Goal: Browse casually: Explore the website without a specific task or goal

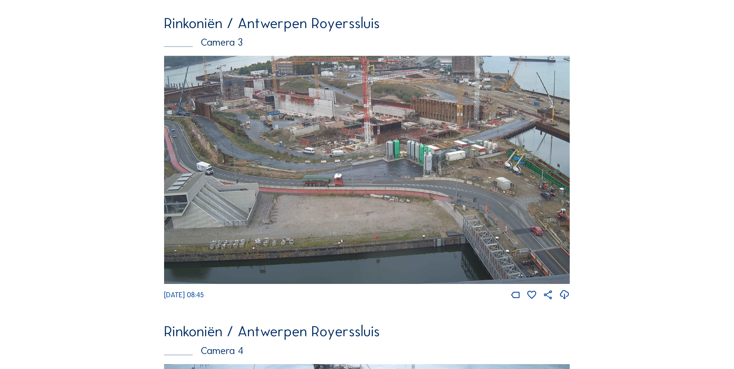
click at [330, 125] on img at bounding box center [367, 170] width 406 height 228
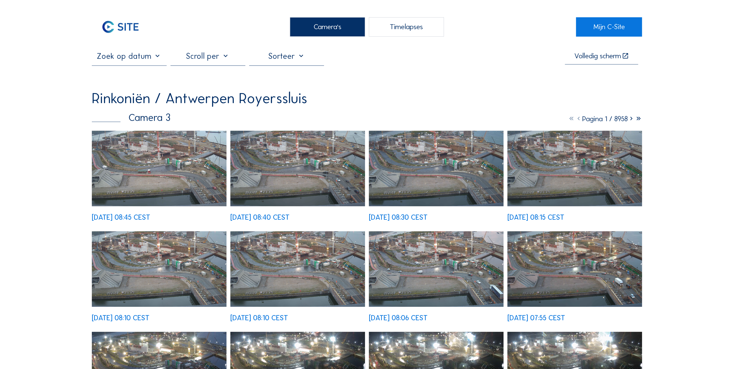
click at [177, 144] on img at bounding box center [159, 169] width 135 height 76
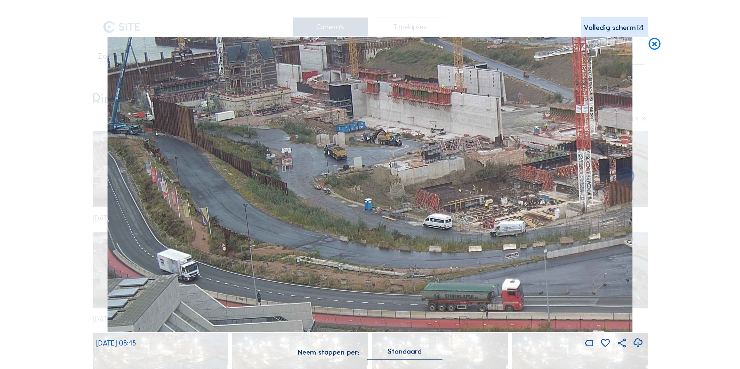
click at [649, 47] on icon at bounding box center [655, 44] width 14 height 15
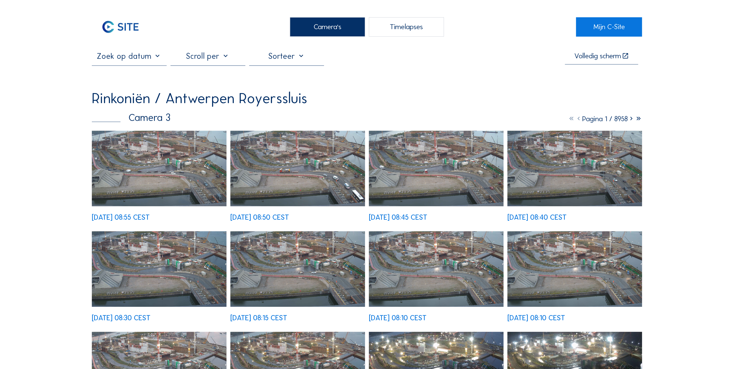
click at [169, 158] on img at bounding box center [159, 169] width 135 height 76
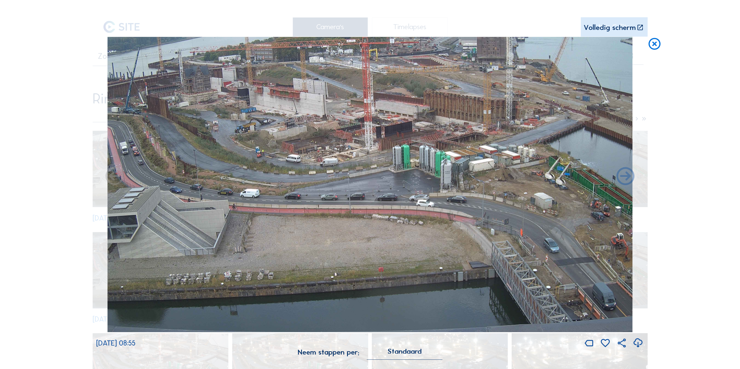
click at [659, 46] on icon at bounding box center [655, 44] width 14 height 15
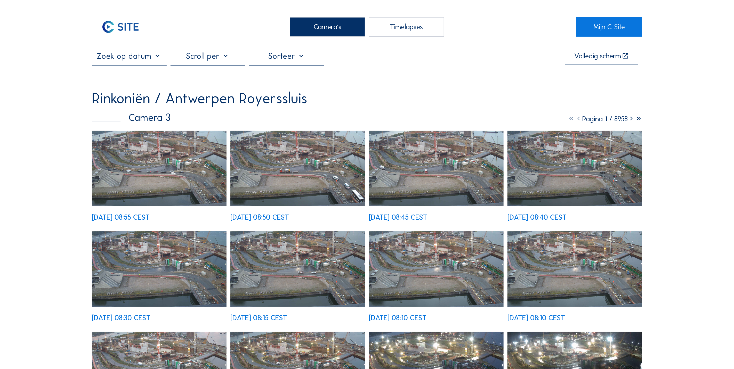
click at [171, 175] on img at bounding box center [159, 169] width 135 height 76
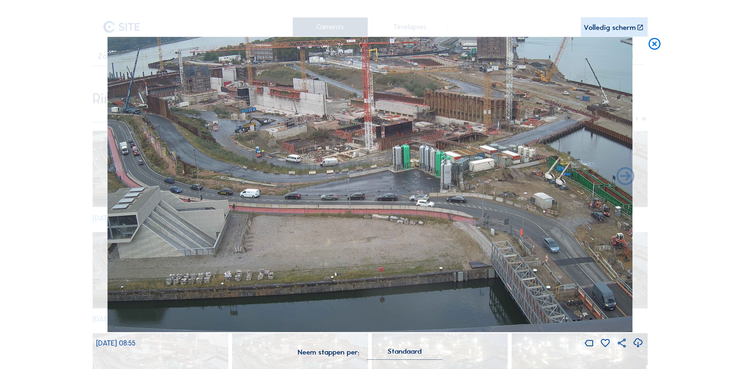
click at [653, 45] on icon at bounding box center [655, 44] width 14 height 15
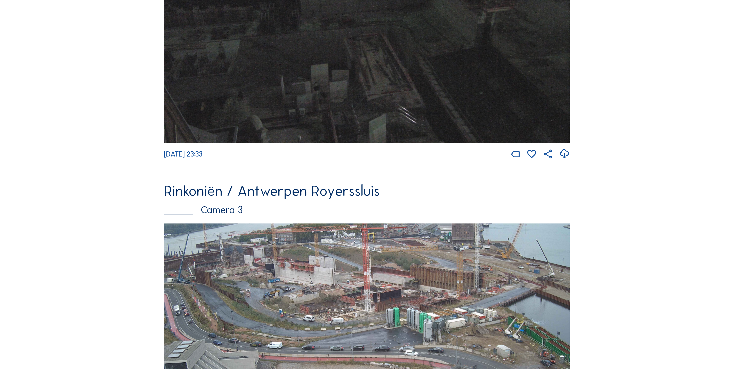
scroll to position [1009, 0]
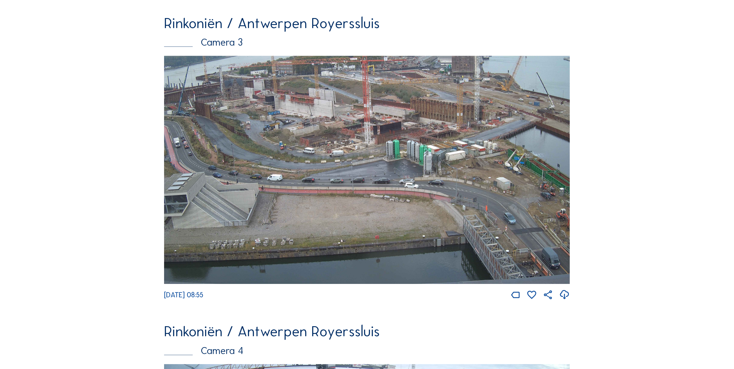
scroll to position [1010, 0]
